Goal: Book appointment/travel/reservation

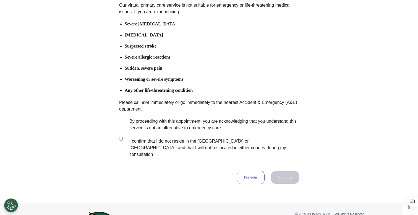
scroll to position [109, 0]
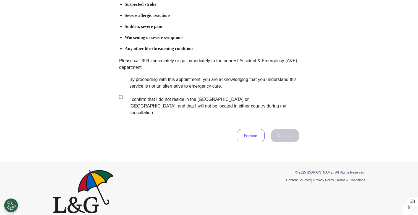
click at [195, 89] on label "By proceeding with this appointment, you are acknowledging that you understand …" at bounding box center [210, 96] width 173 height 40
click at [273, 131] on button "Continue" at bounding box center [285, 135] width 28 height 13
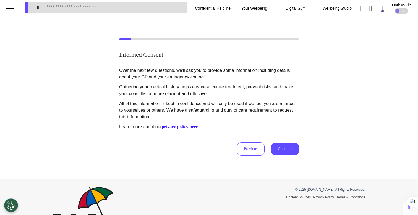
scroll to position [0, 0]
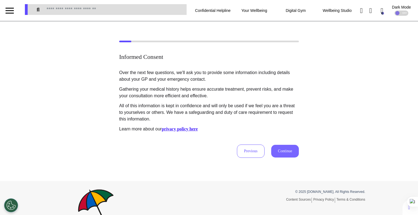
click at [284, 148] on button "Continue" at bounding box center [285, 151] width 28 height 13
select select "****"
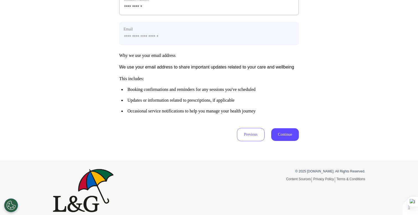
scroll to position [275, 0]
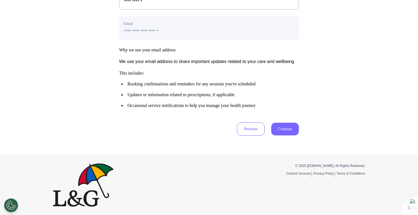
click at [285, 132] on button "Continue" at bounding box center [285, 129] width 28 height 13
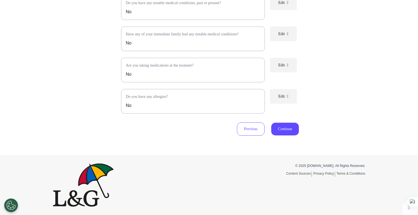
scroll to position [127, 0]
click at [279, 132] on button "Continue" at bounding box center [285, 129] width 28 height 13
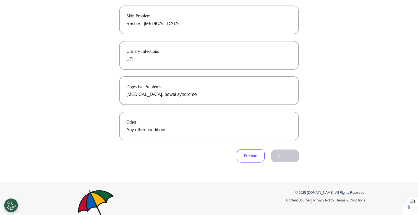
scroll to position [161, 0]
